Goal: Task Accomplishment & Management: Manage account settings

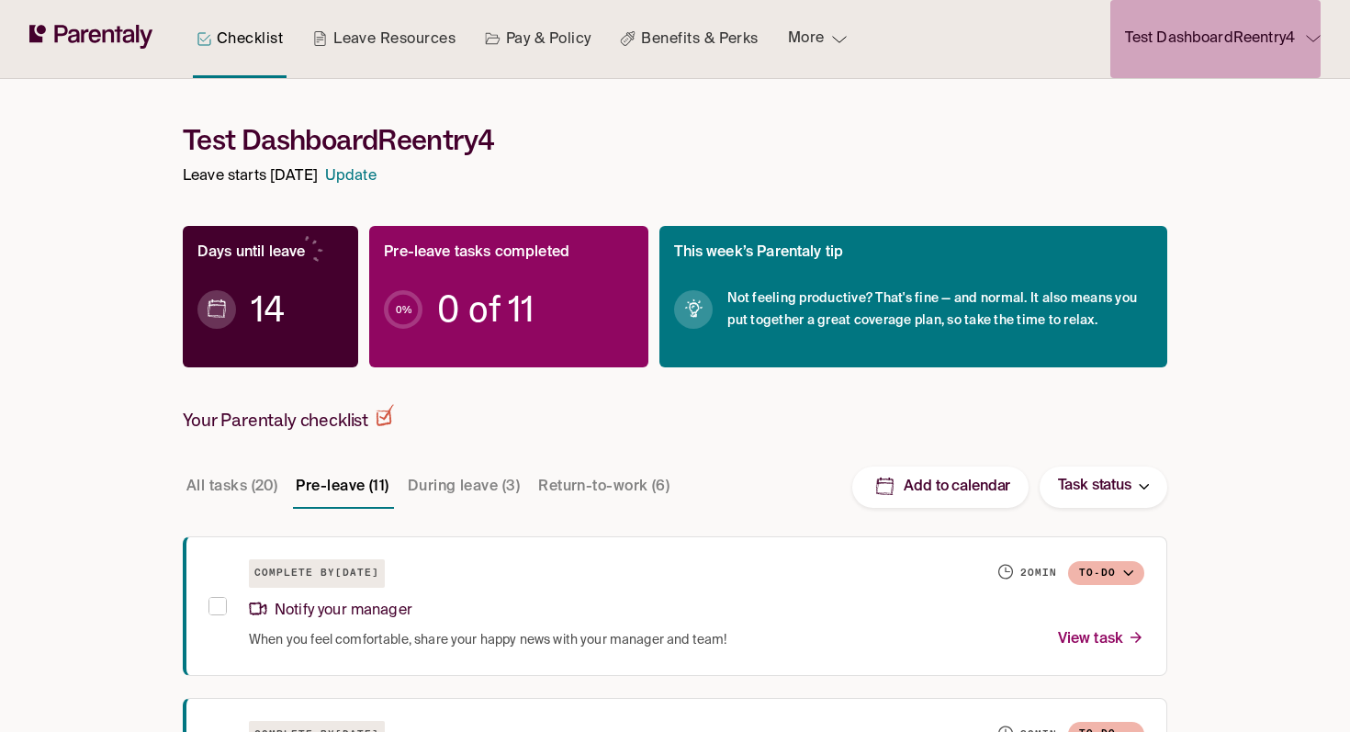
click at [1209, 45] on p "Test DashboardReentry4" at bounding box center [1210, 39] width 170 height 25
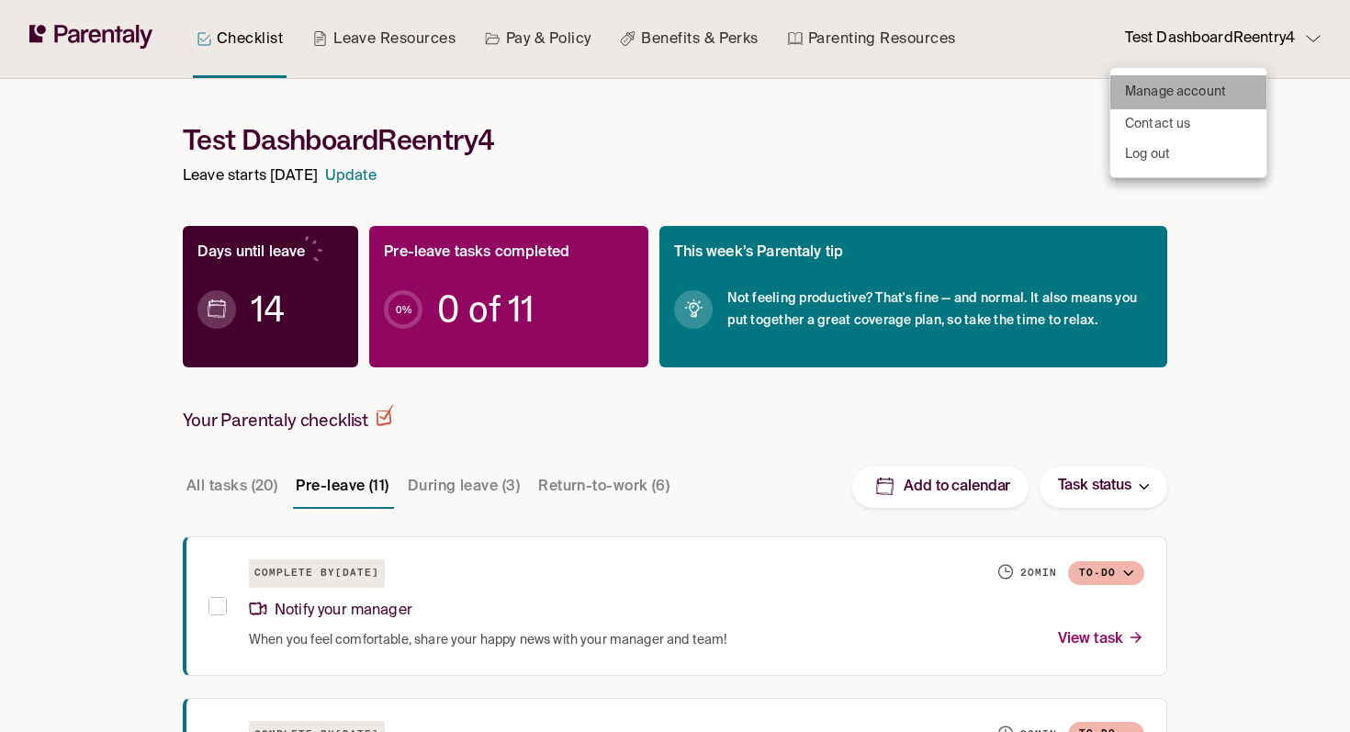
click at [1159, 93] on p "Manage account" at bounding box center [1175, 92] width 101 height 19
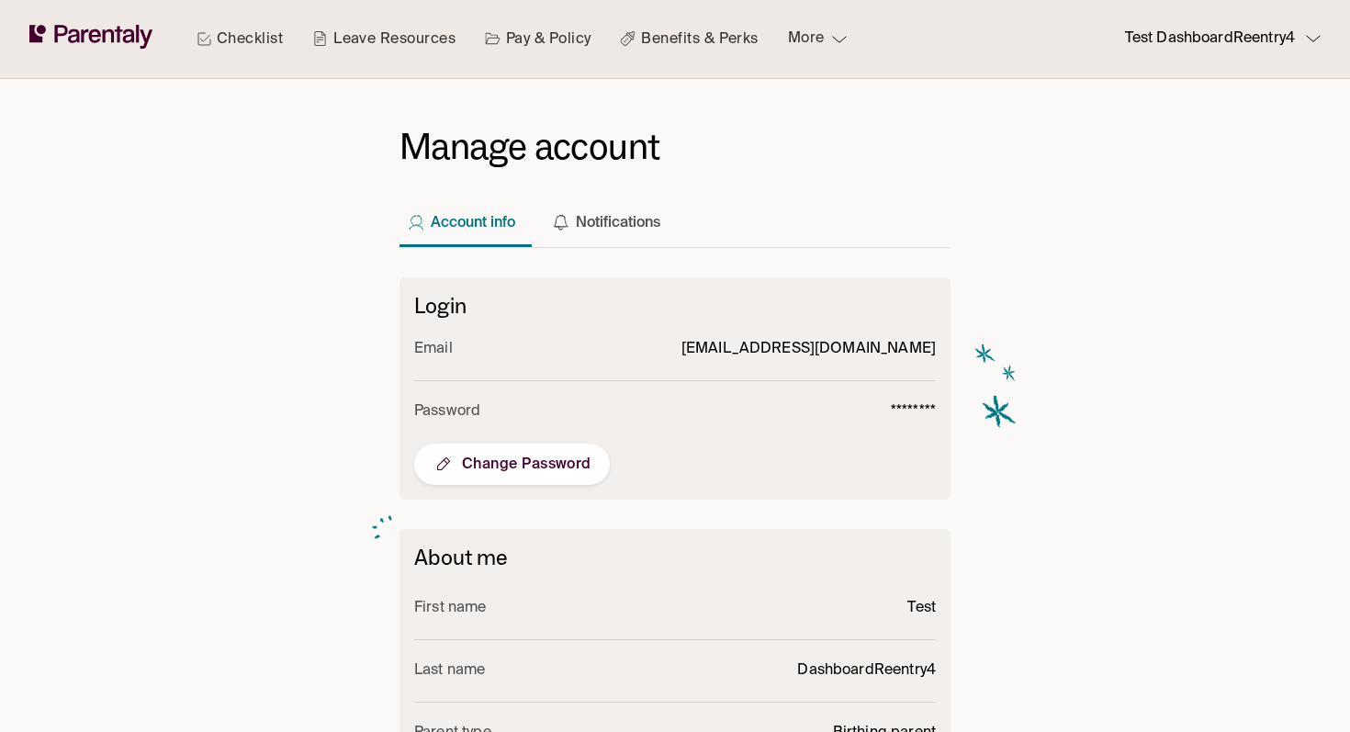
click at [1288, 50] on p "Test DashboardReentry4" at bounding box center [1210, 39] width 170 height 25
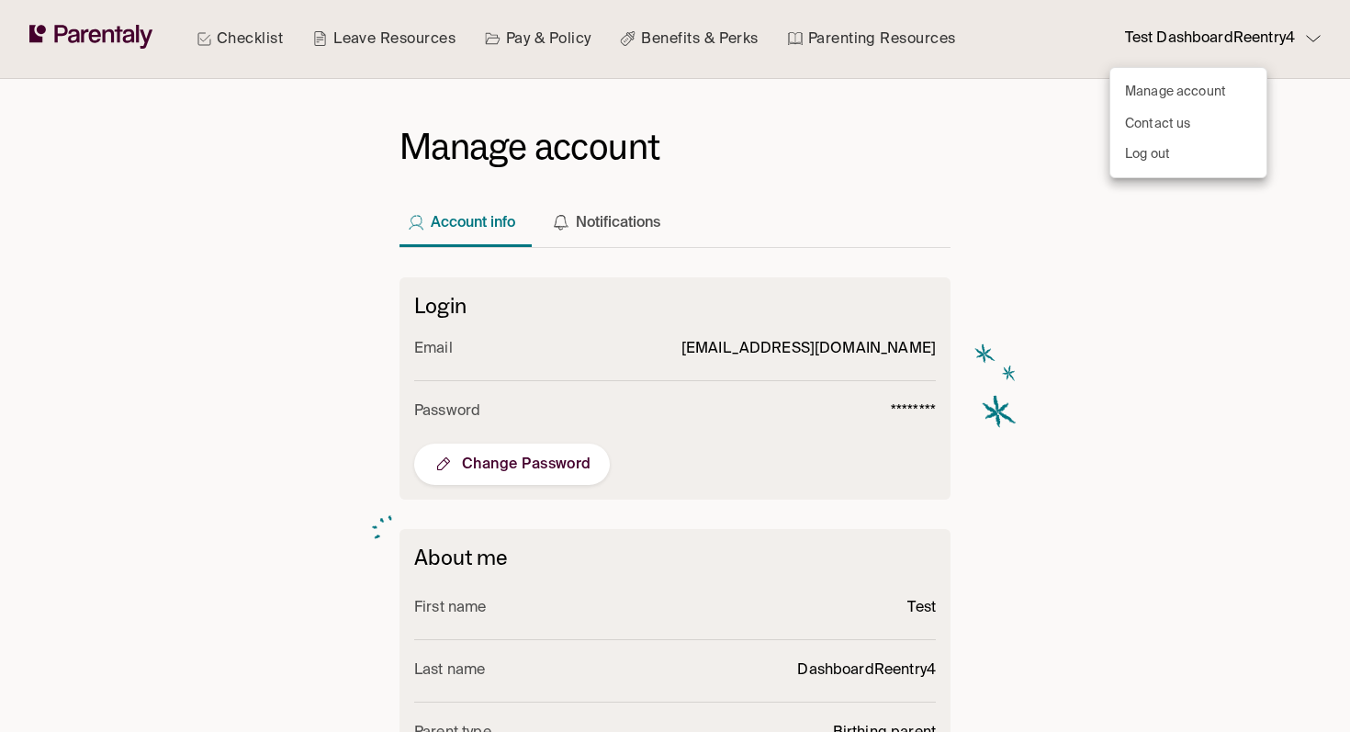
click at [892, 176] on div at bounding box center [675, 366] width 1350 height 732
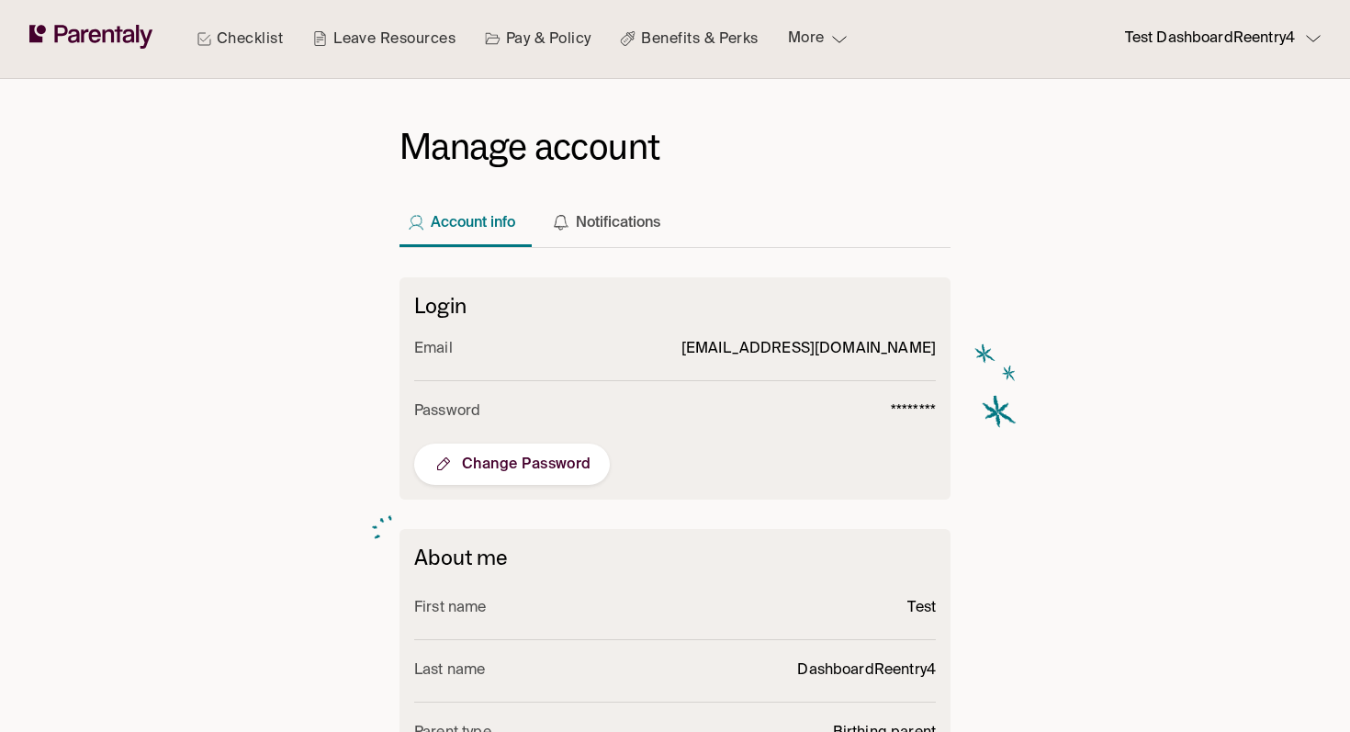
click at [1150, 60] on button "Test DashboardReentry4" at bounding box center [1215, 39] width 210 height 78
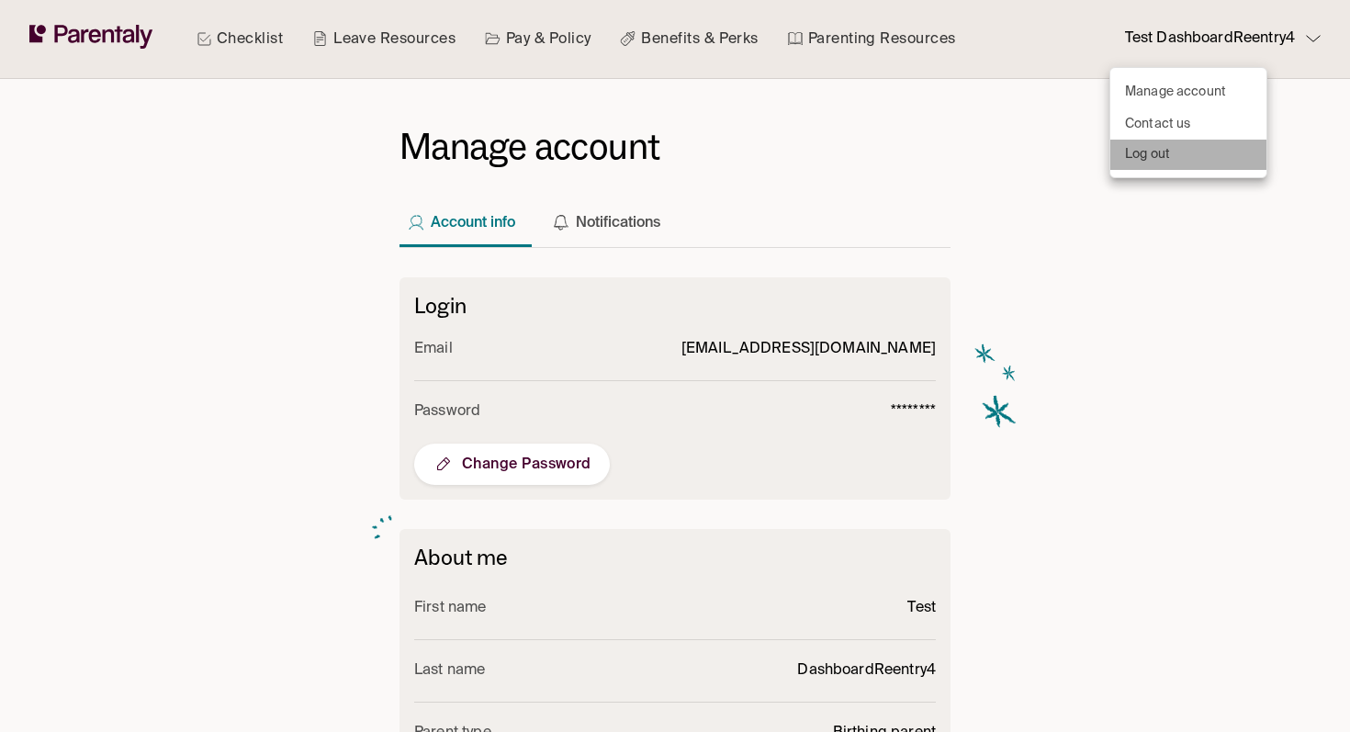
click at [1172, 154] on li "Log out" at bounding box center [1188, 155] width 156 height 30
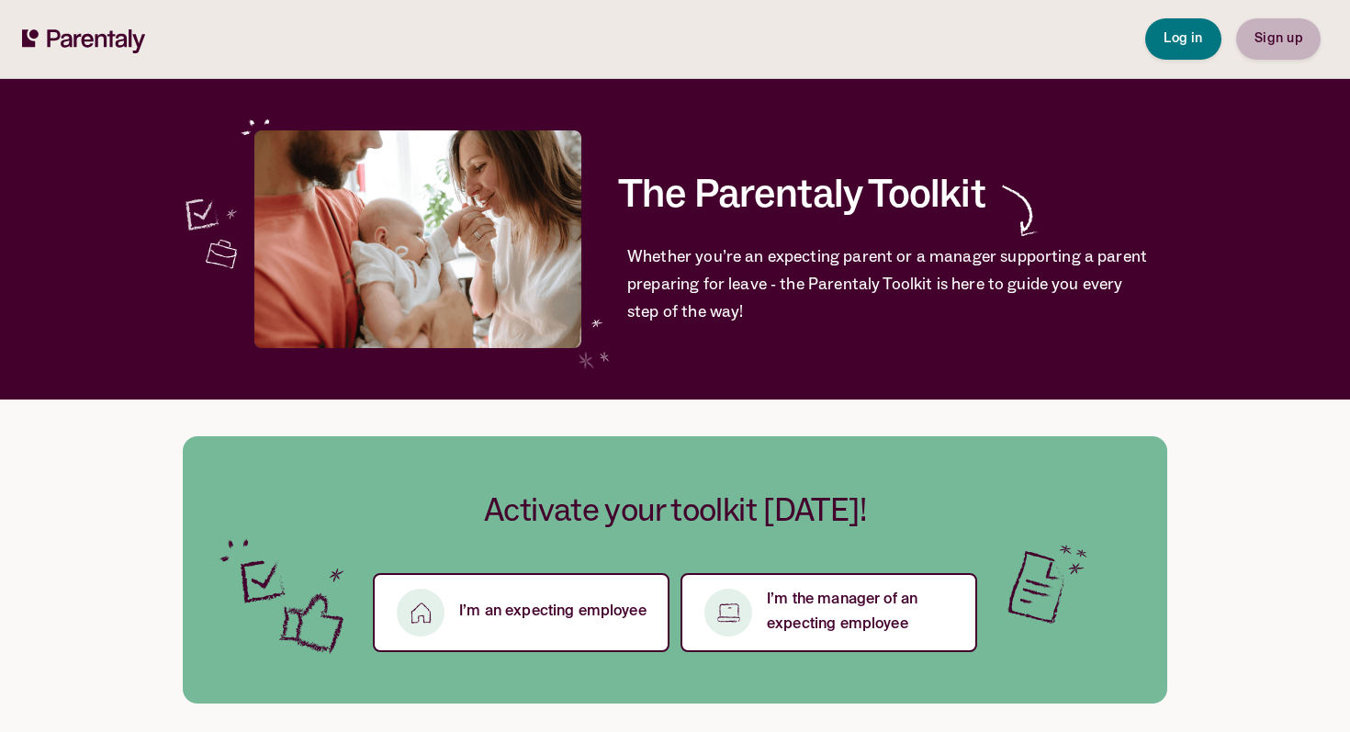
click at [1272, 42] on span "Sign up" at bounding box center [1278, 38] width 48 height 13
